Goal: Task Accomplishment & Management: Use online tool/utility

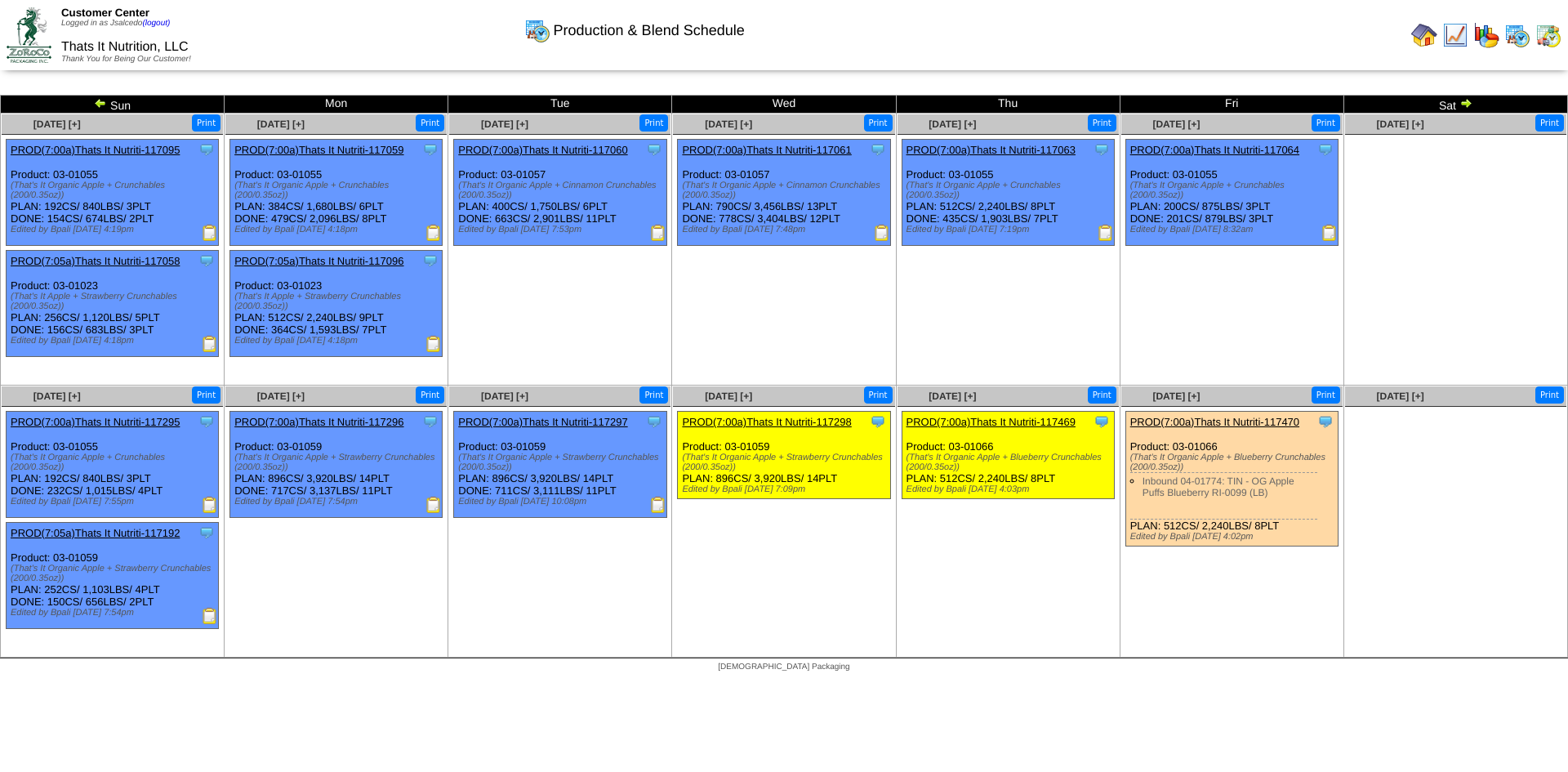
click at [27, 26] on img at bounding box center [29, 35] width 45 height 55
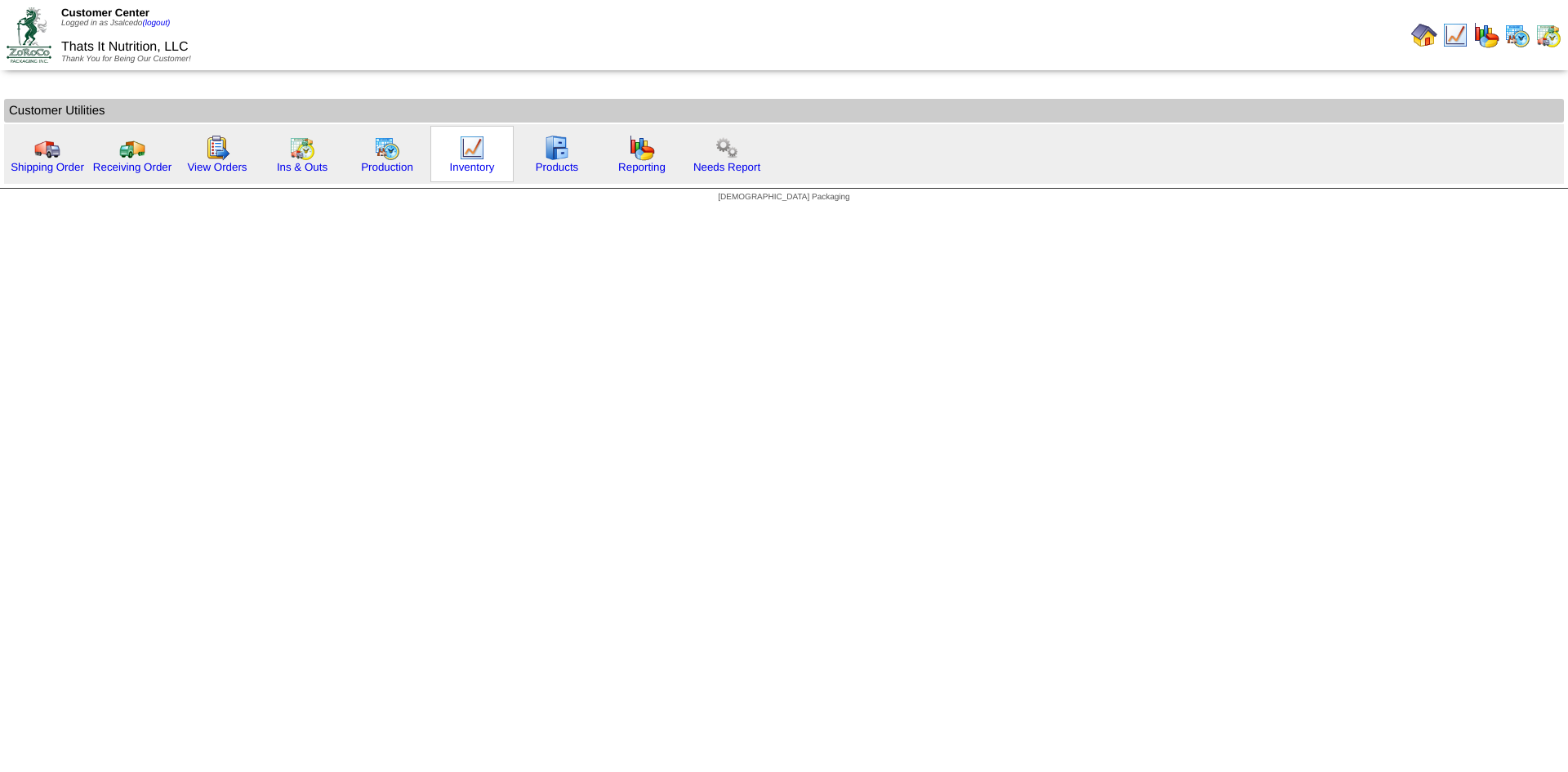
click at [475, 137] on img at bounding box center [472, 148] width 26 height 26
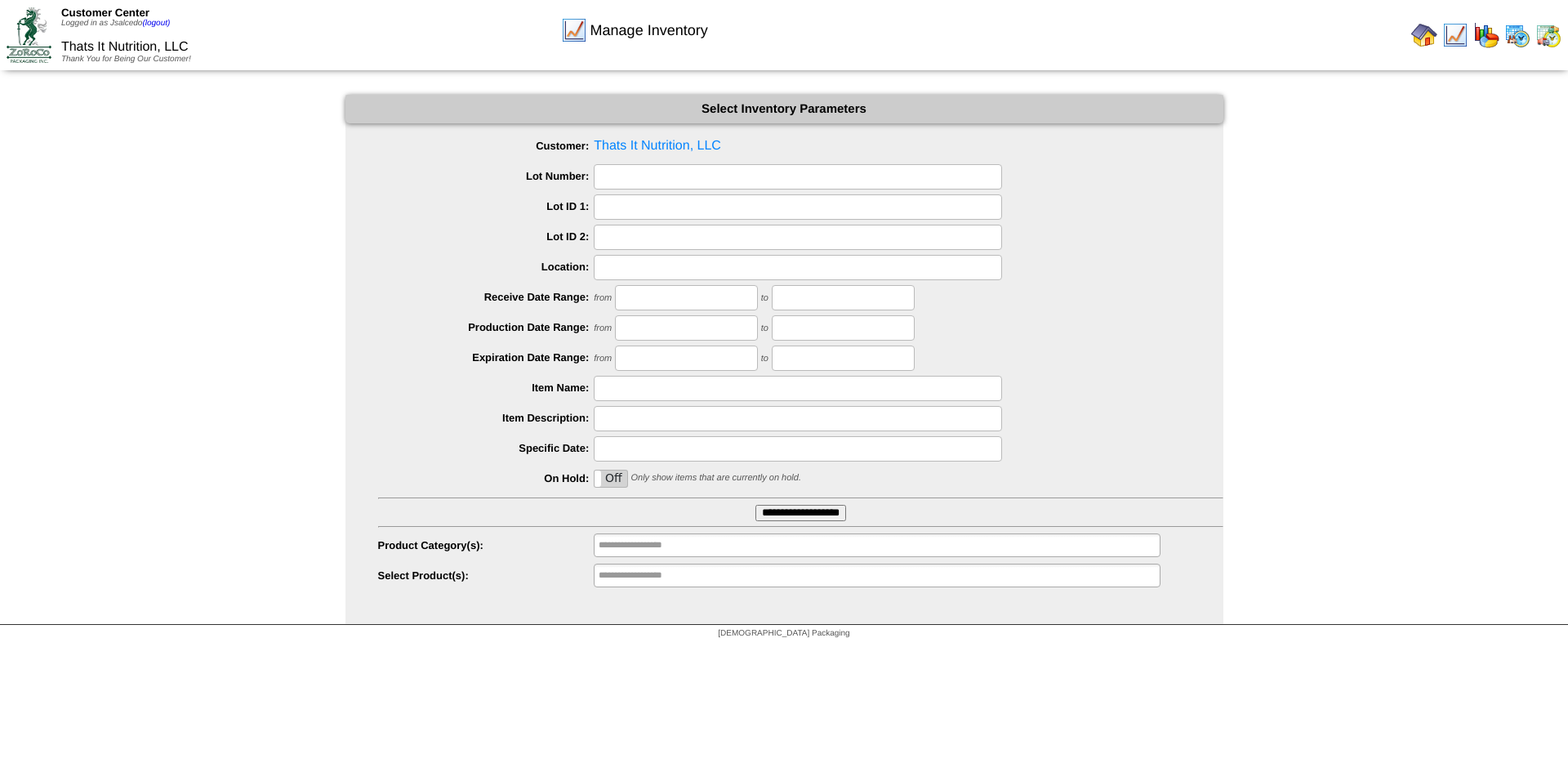
click at [759, 519] on input "**********" at bounding box center [800, 512] width 90 height 16
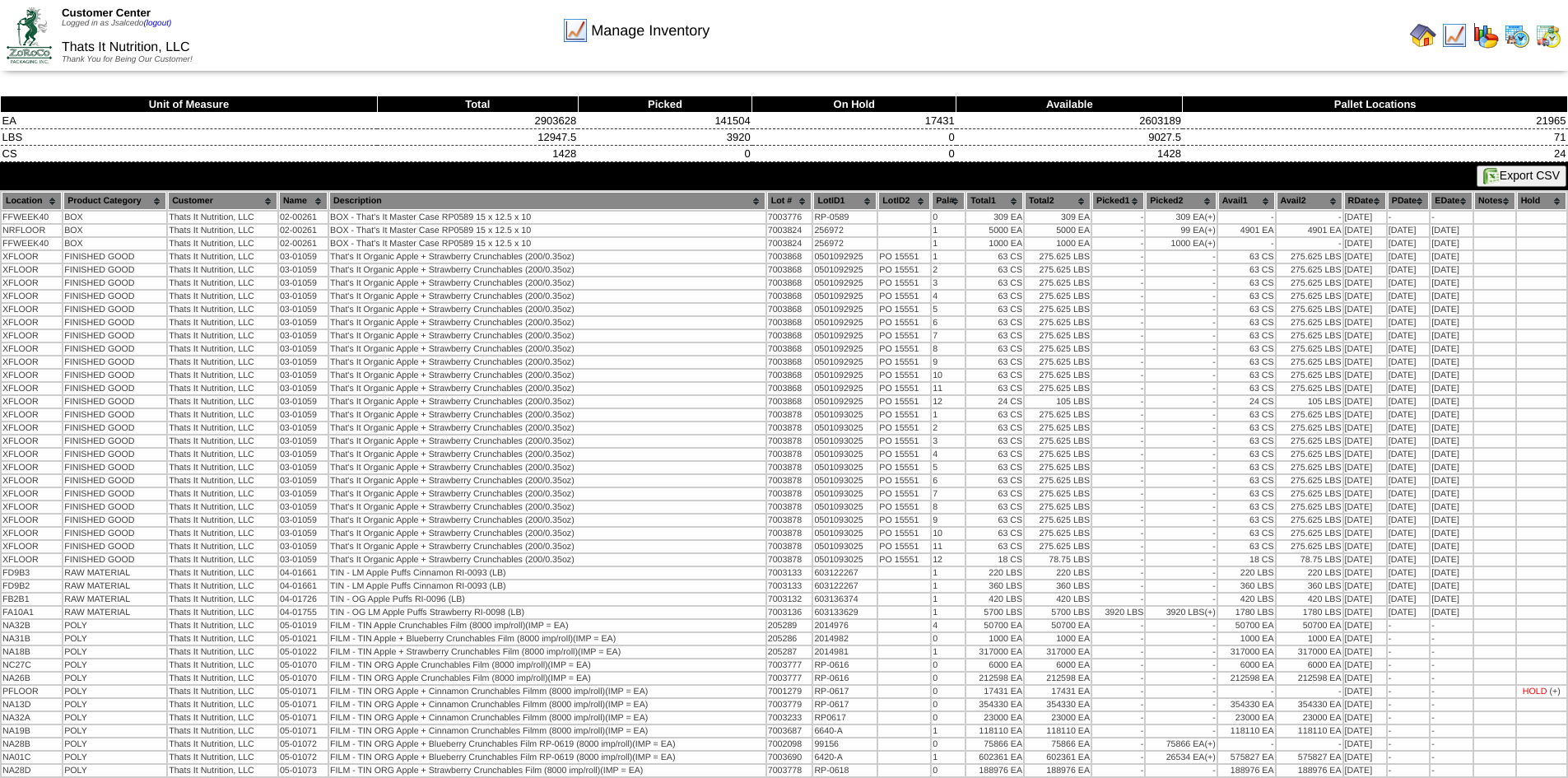
click at [1503, 180] on button "Export CSV" at bounding box center [1521, 176] width 90 height 22
click at [27, 15] on img at bounding box center [29, 35] width 46 height 55
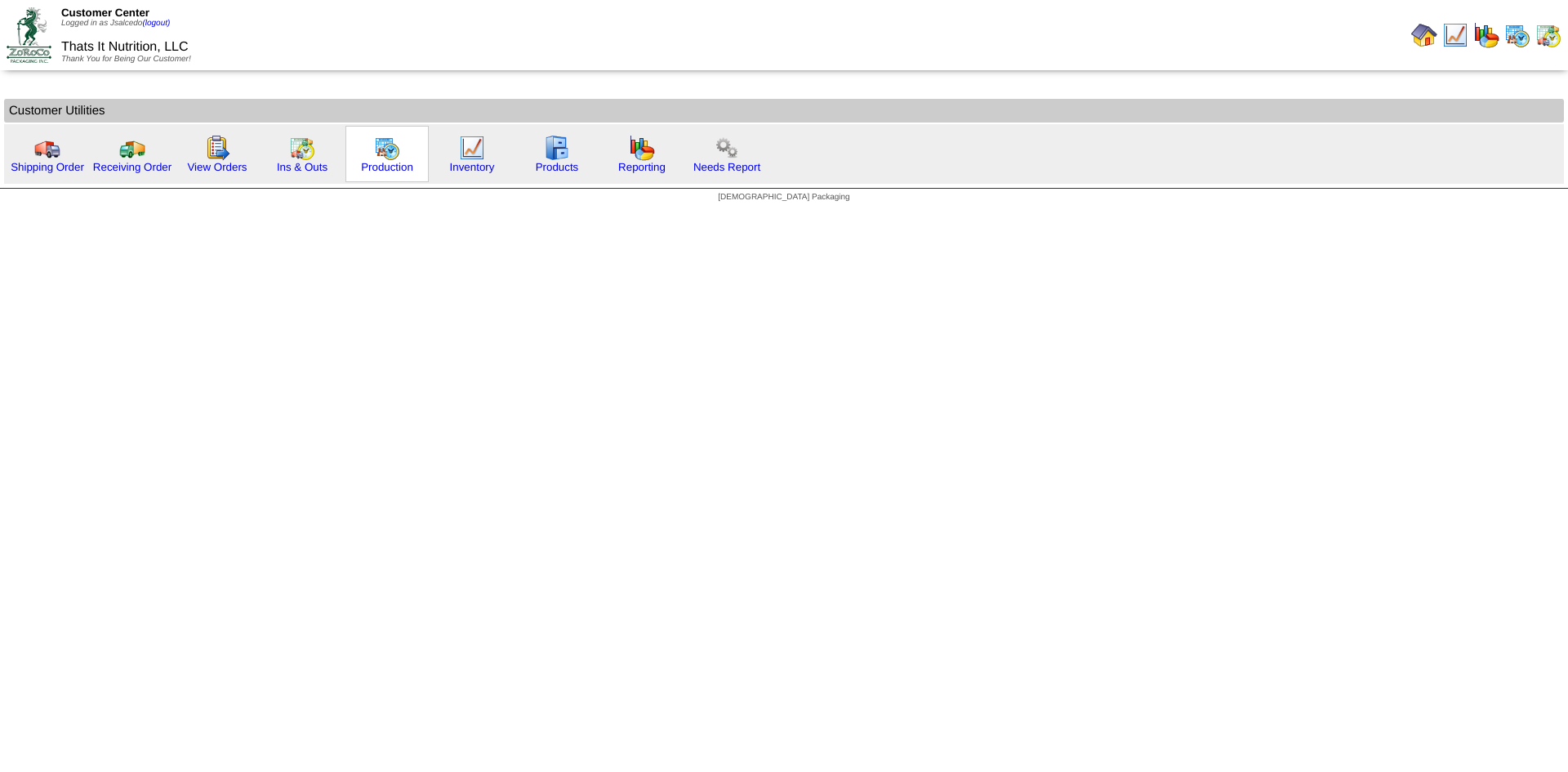
click at [378, 145] on img at bounding box center [387, 148] width 26 height 26
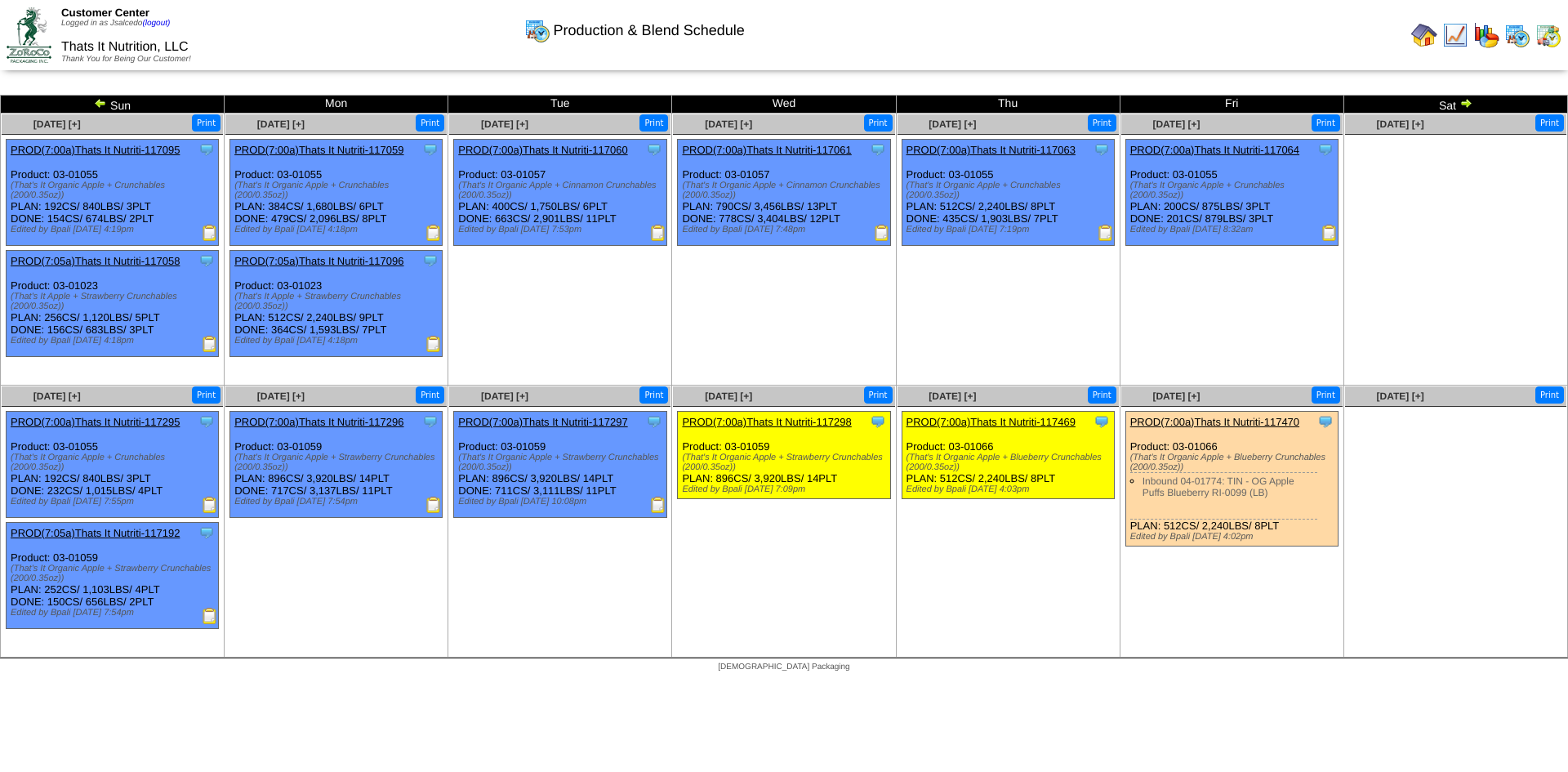
click at [751, 649] on ul "Clone Item PROD(7:00a)Thats It Nutriti-117298 Thats It Nutrition, LLC ScheduleI…" at bounding box center [783, 533] width 221 height 245
click at [1466, 106] on img at bounding box center [1465, 103] width 13 height 13
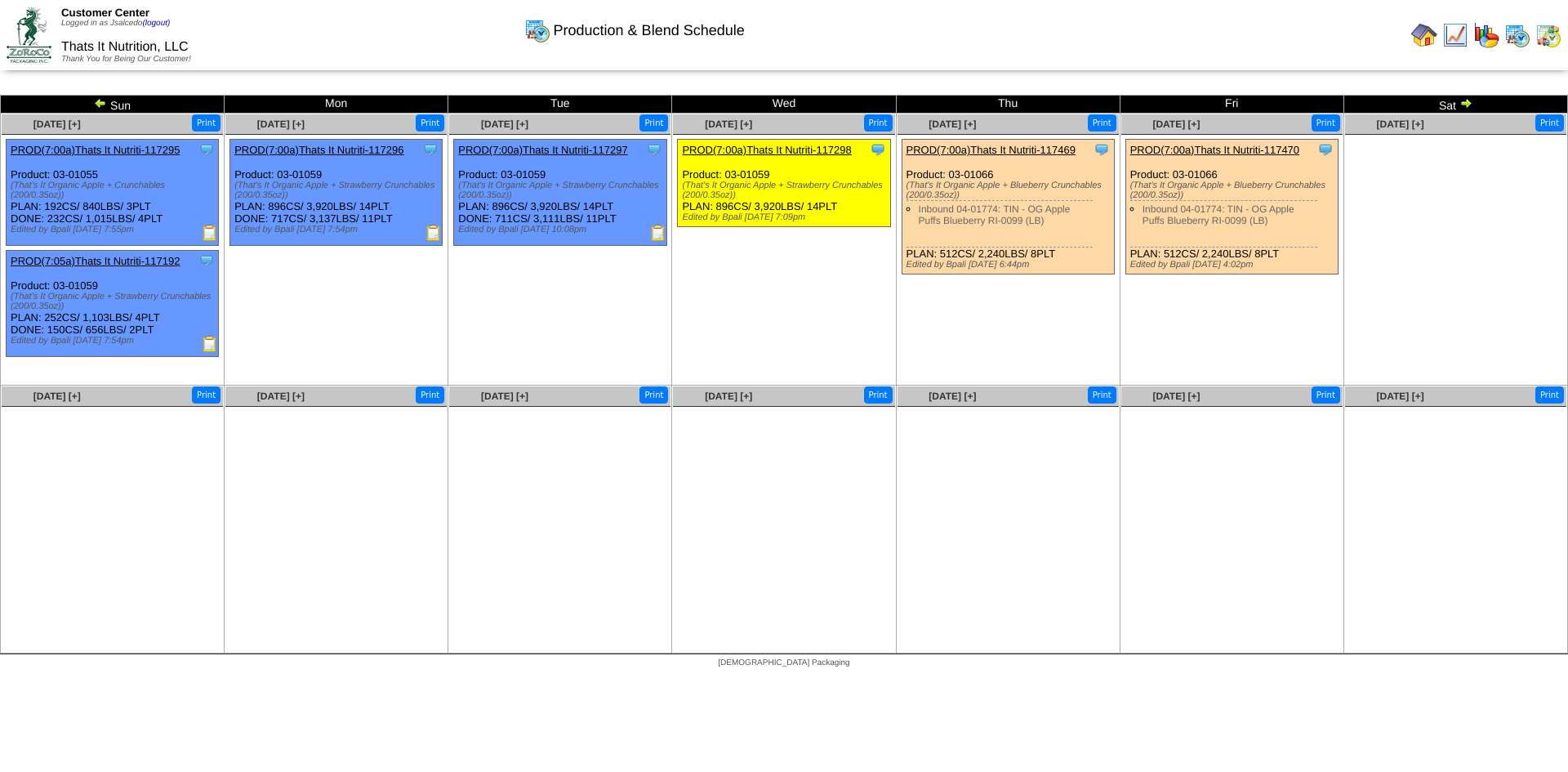
click at [1424, 33] on img at bounding box center [1424, 35] width 26 height 26
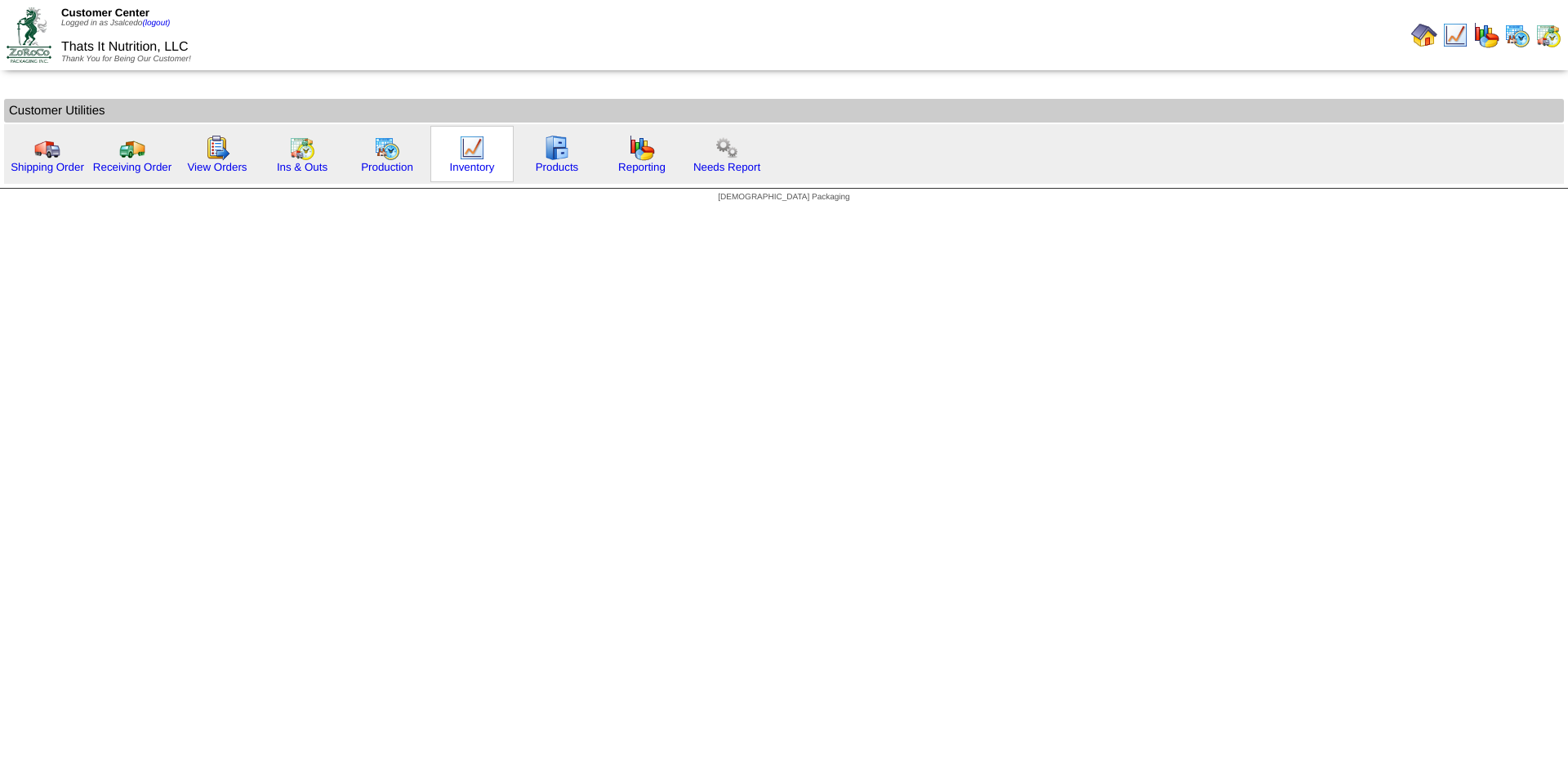
click at [472, 151] on img at bounding box center [472, 148] width 26 height 26
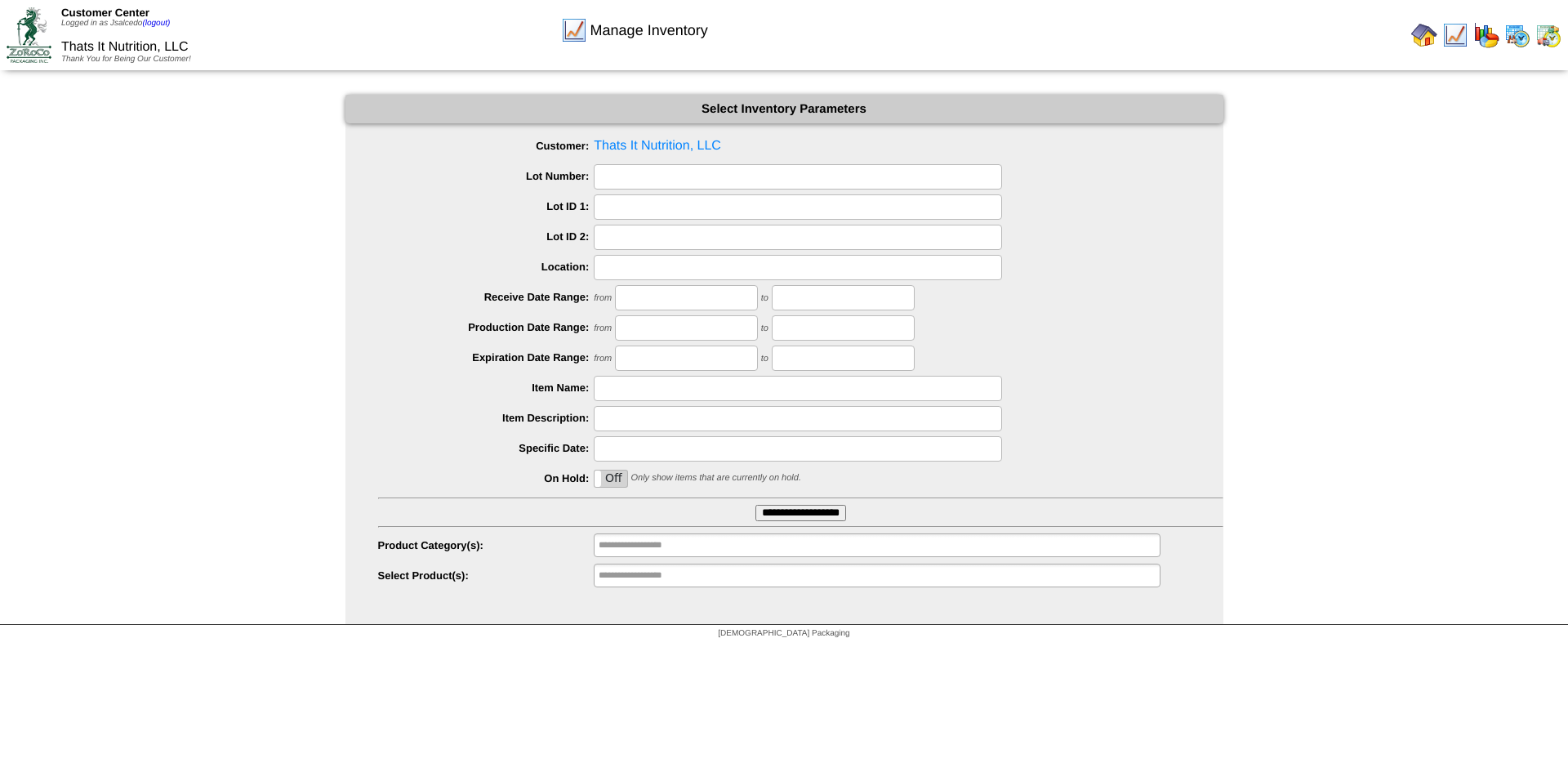
click at [18, 24] on img at bounding box center [29, 35] width 45 height 55
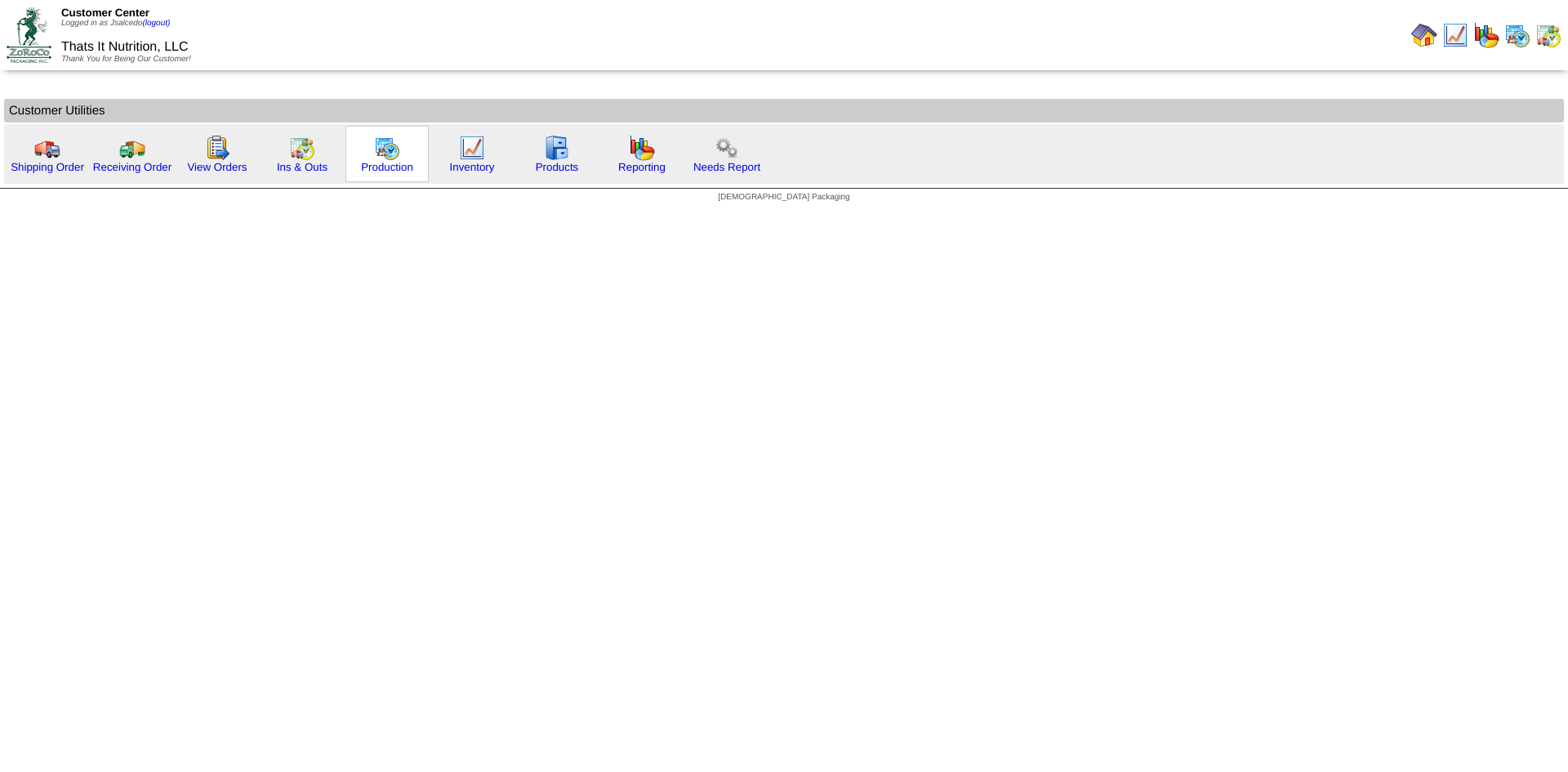
click at [383, 151] on img at bounding box center [387, 148] width 26 height 26
